Goal: Check status: Check status

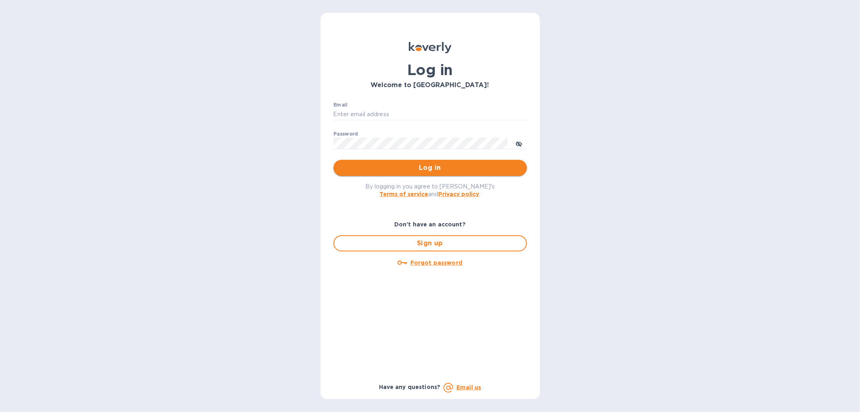
type input "[EMAIL_ADDRESS][DOMAIN_NAME]"
click at [416, 162] on button "Log in" at bounding box center [431, 168] width 194 height 16
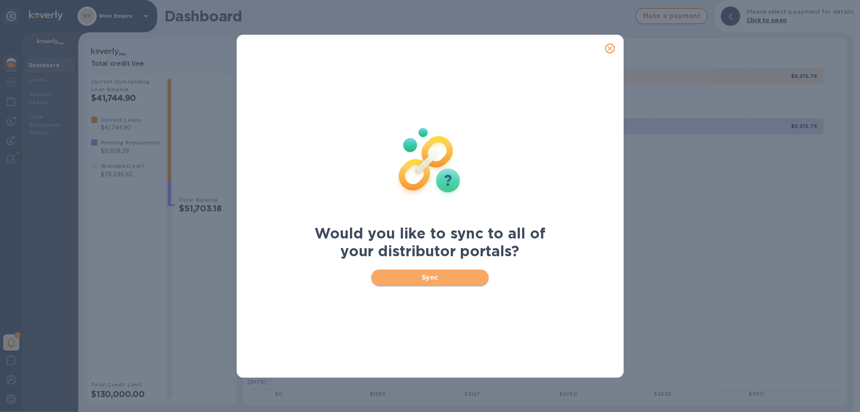
click at [468, 273] on span "Sync" at bounding box center [430, 278] width 104 height 10
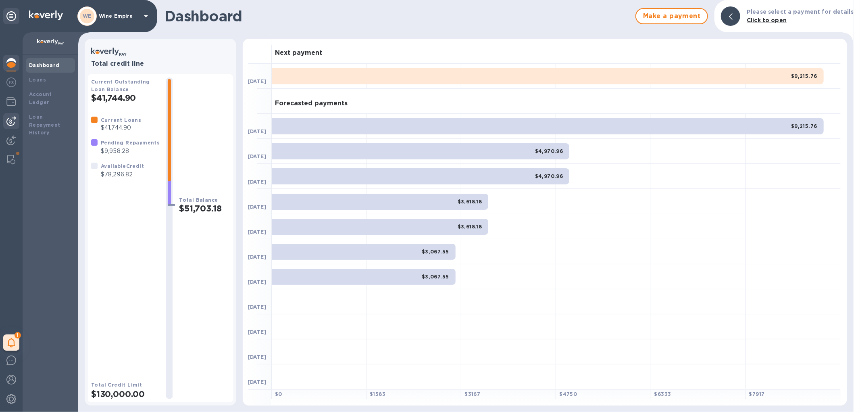
click at [15, 116] on img at bounding box center [11, 121] width 10 height 10
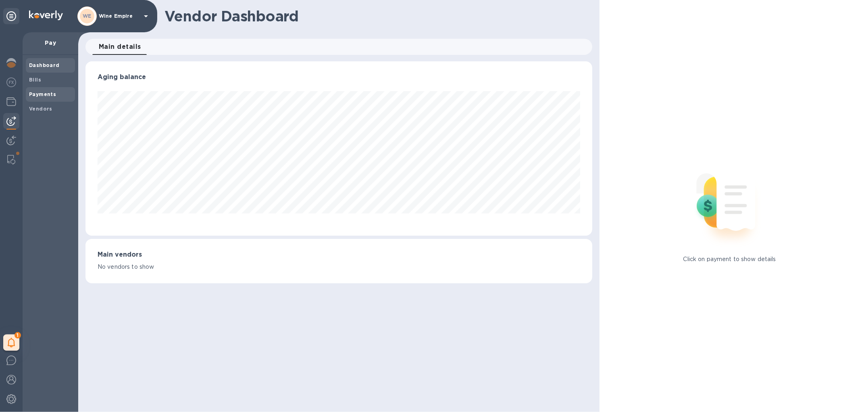
click at [43, 87] on div "Payments" at bounding box center [50, 94] width 49 height 15
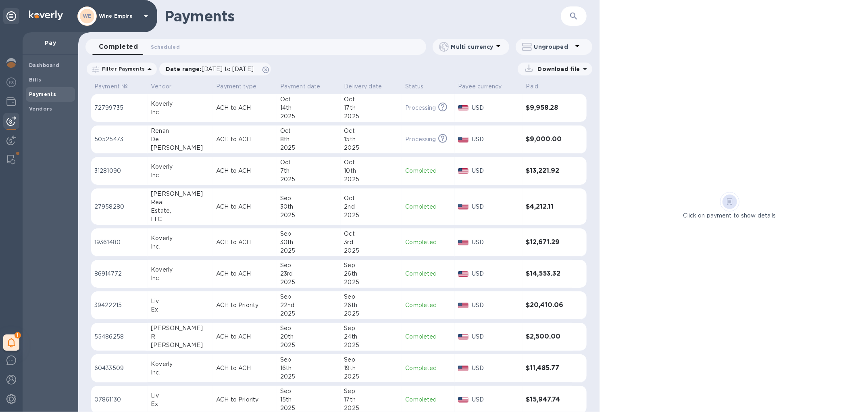
click at [260, 139] on td "ACH to ACH" at bounding box center [245, 139] width 64 height 28
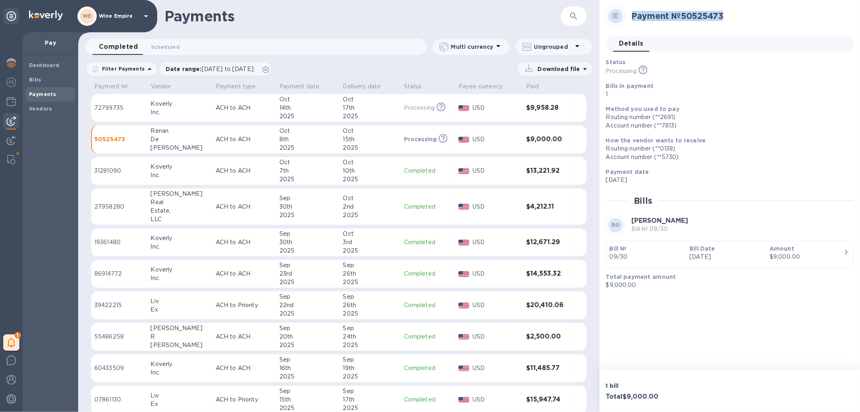
drag, startPoint x: 733, startPoint y: 17, endPoint x: 632, endPoint y: 17, distance: 101.3
click at [632, 17] on h2 "Payment № 50525473" at bounding box center [739, 16] width 215 height 10
copy h2 "Payment № 50525473"
